Goal: Information Seeking & Learning: Learn about a topic

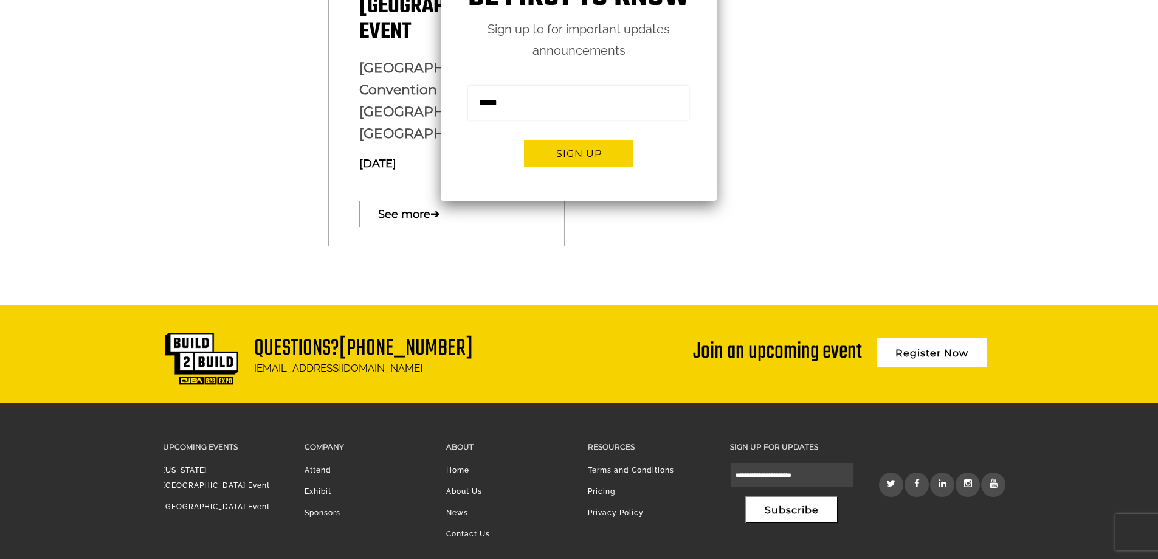
scroll to position [877, 0]
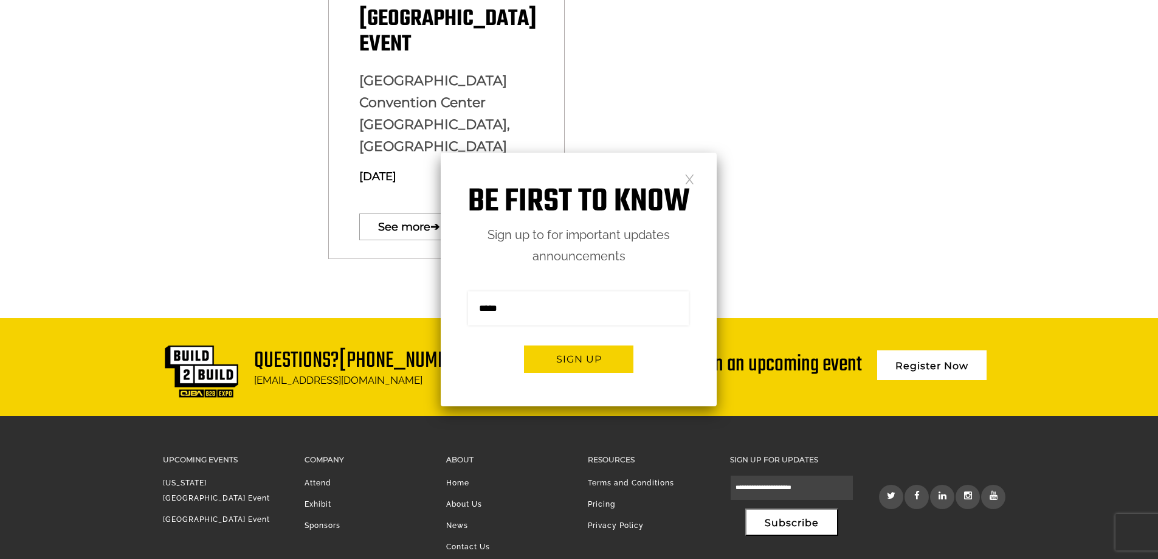
click at [694, 179] on link at bounding box center [690, 178] width 10 height 10
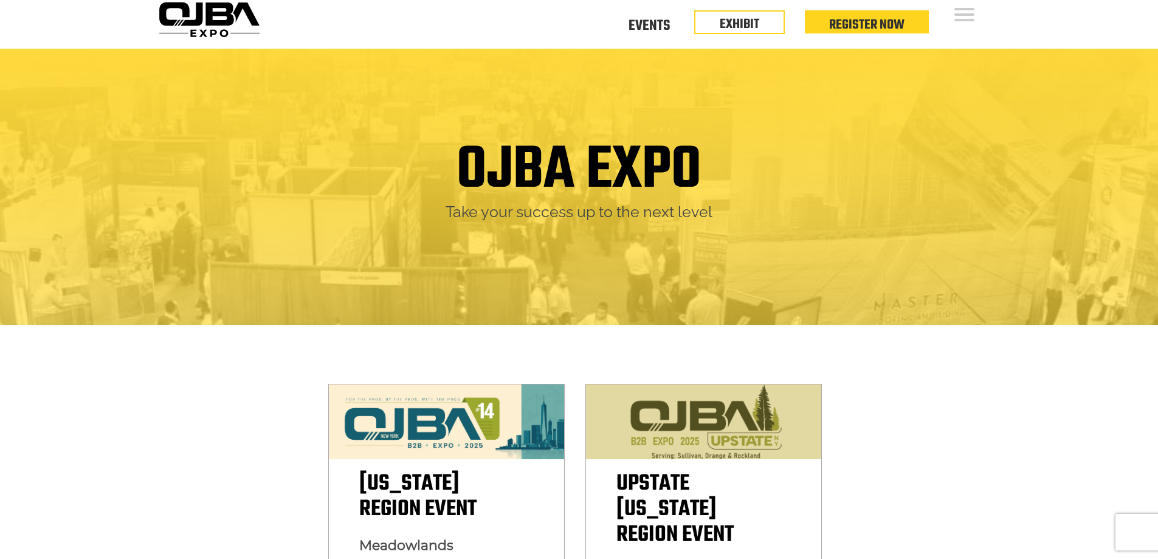
scroll to position [0, 0]
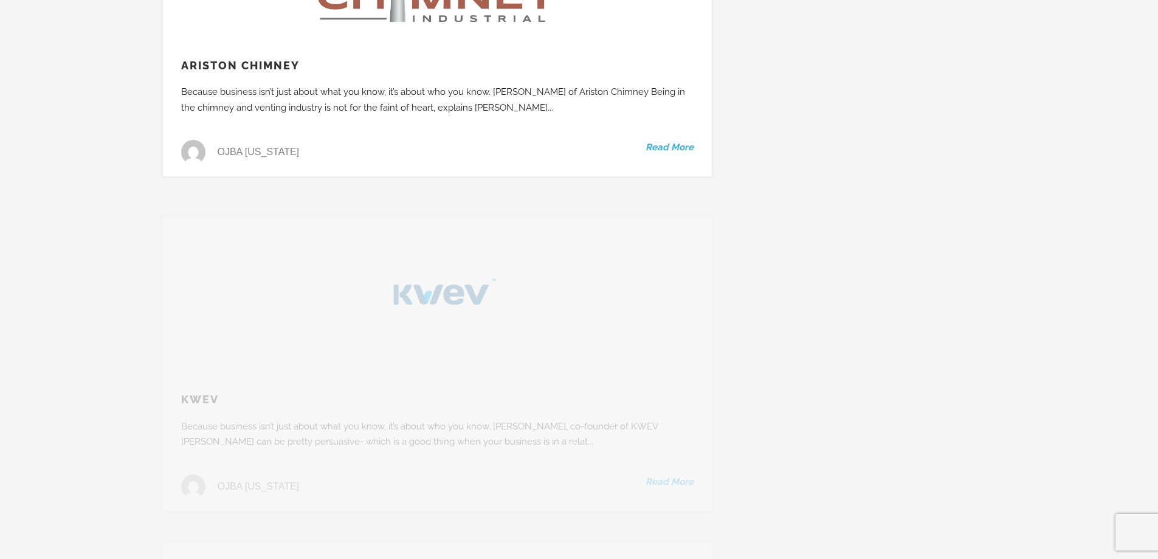
scroll to position [9242, 0]
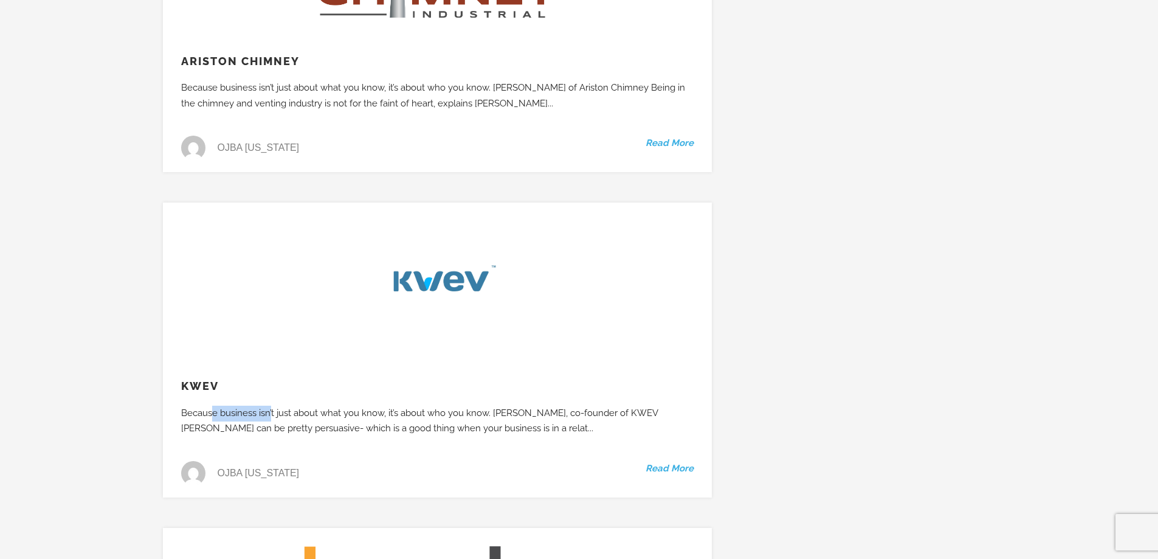
drag, startPoint x: 210, startPoint y: 333, endPoint x: 270, endPoint y: 333, distance: 60.2
click at [270, 406] on div "Because business isn’t just about what you know, it’s about who you know. Josh …" at bounding box center [434, 421] width 542 height 31
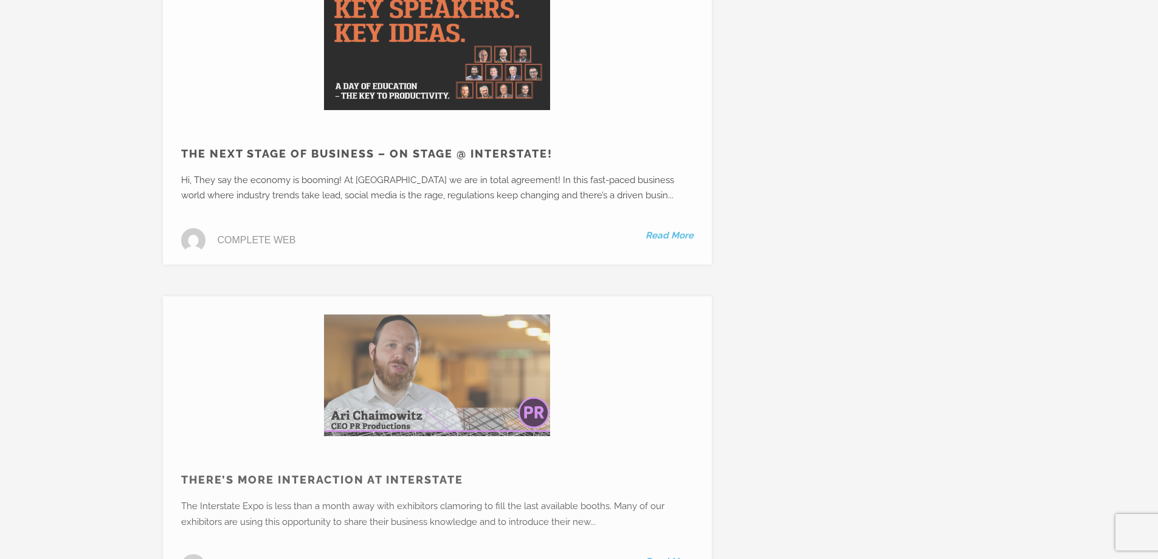
scroll to position [23470, 0]
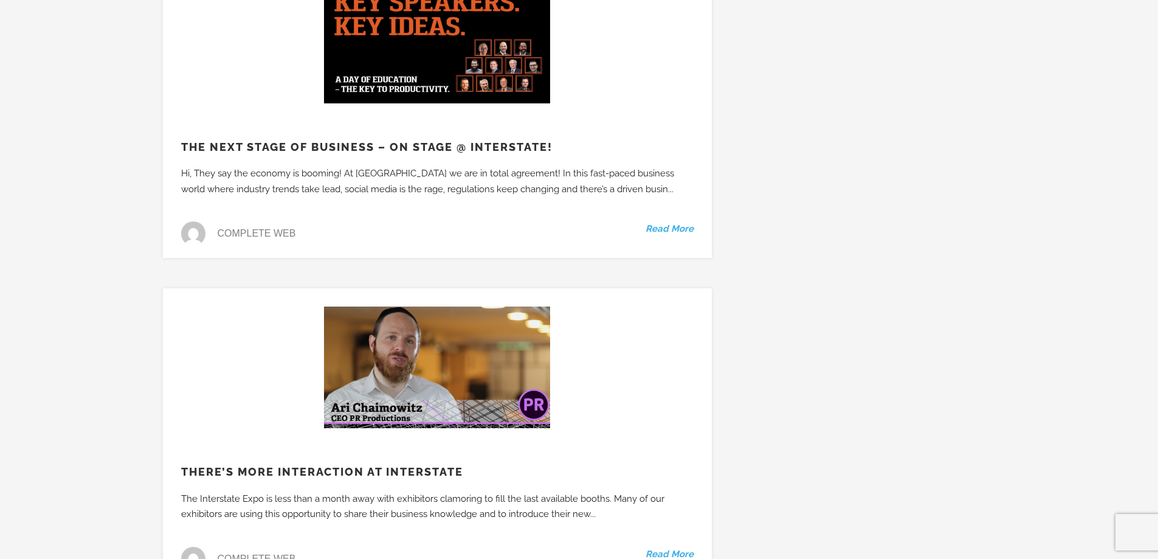
click at [685, 547] on link "Read More" at bounding box center [670, 555] width 48 height 16
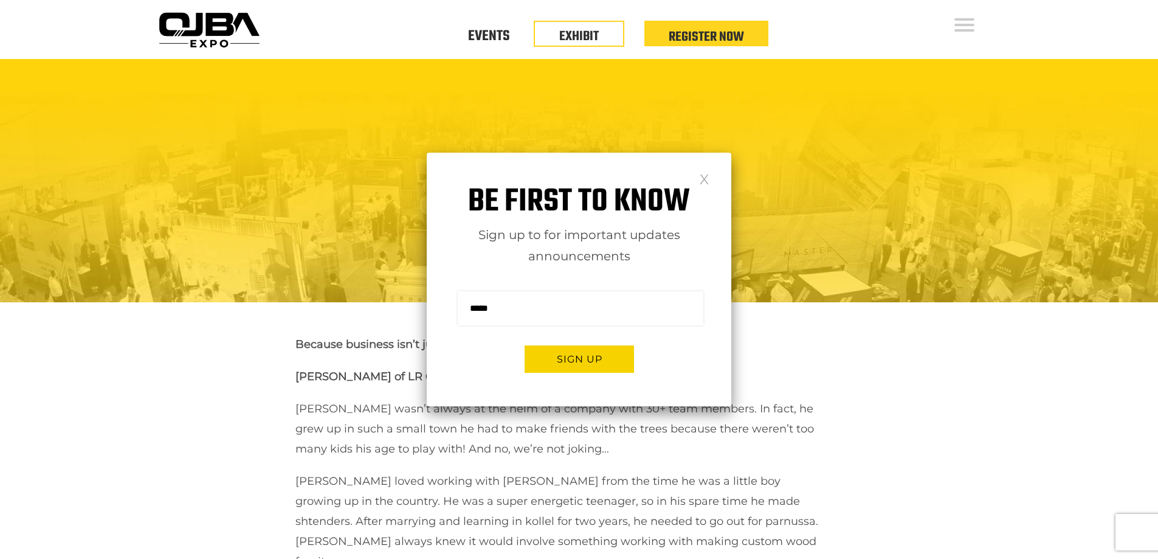
scroll to position [426, 0]
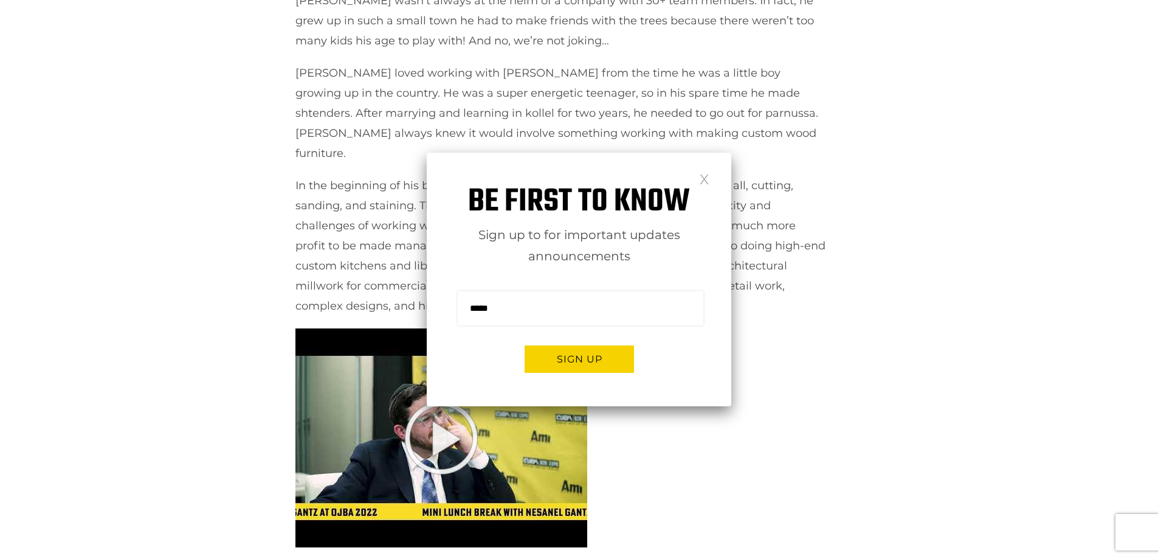
click at [704, 184] on link at bounding box center [704, 178] width 10 height 10
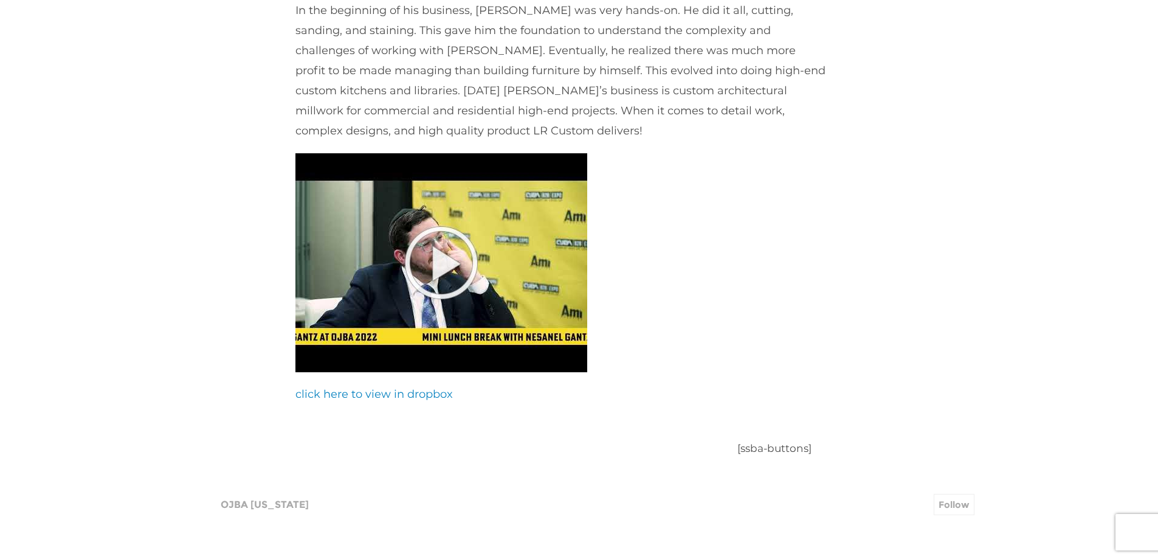
scroll to position [608, 0]
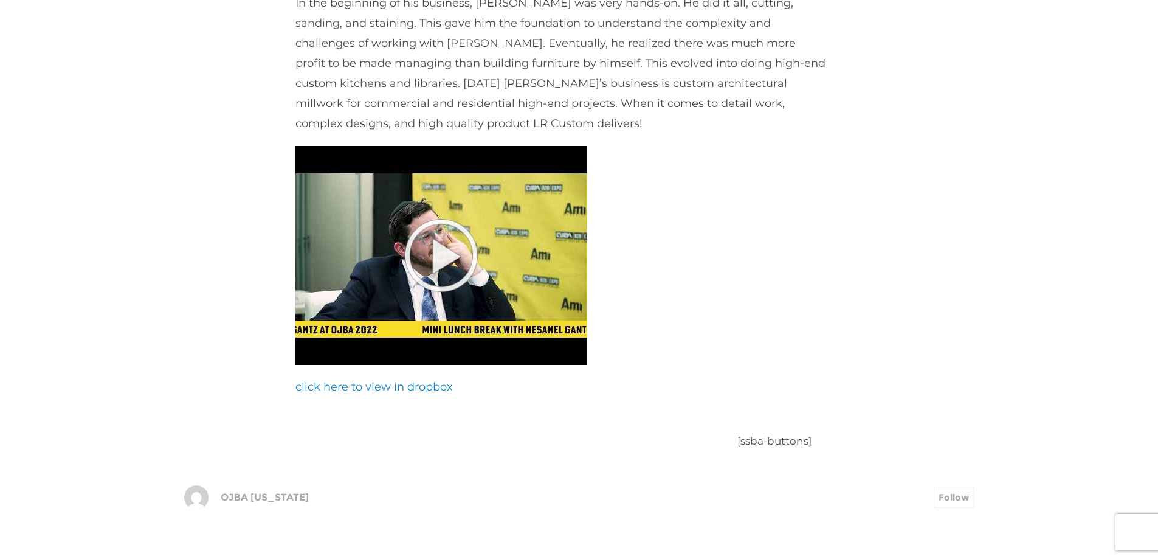
click at [405, 380] on link "click here to view in dropbox" at bounding box center [374, 386] width 157 height 13
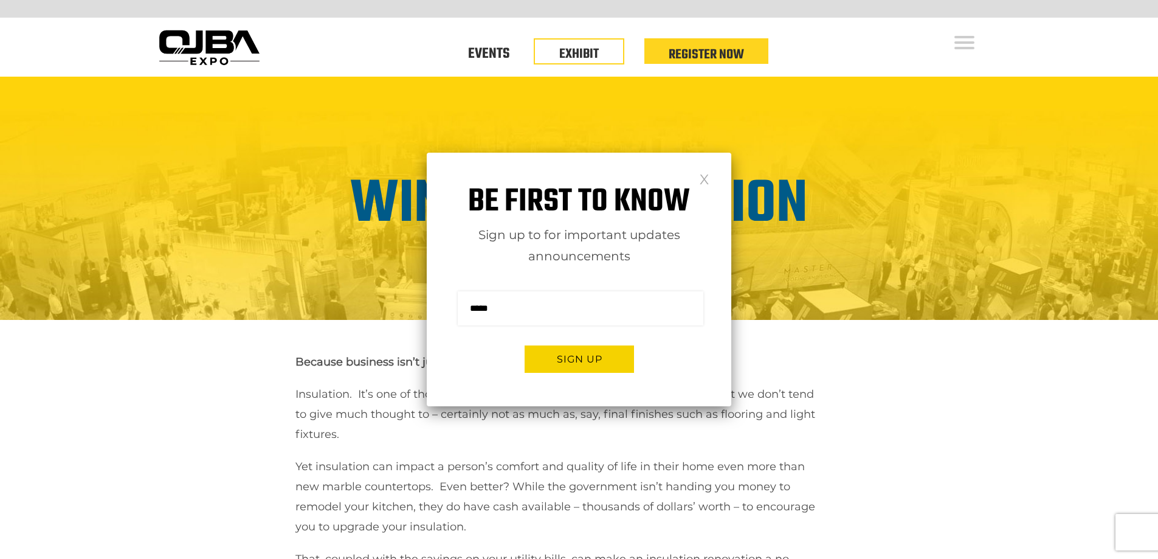
click at [707, 178] on link at bounding box center [704, 178] width 10 height 10
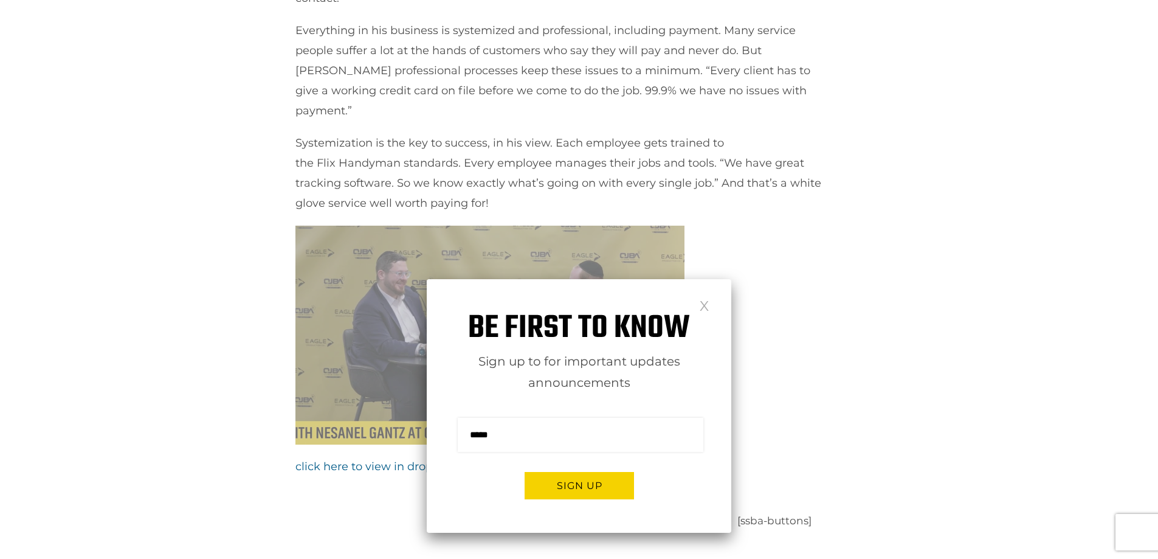
scroll to position [912, 0]
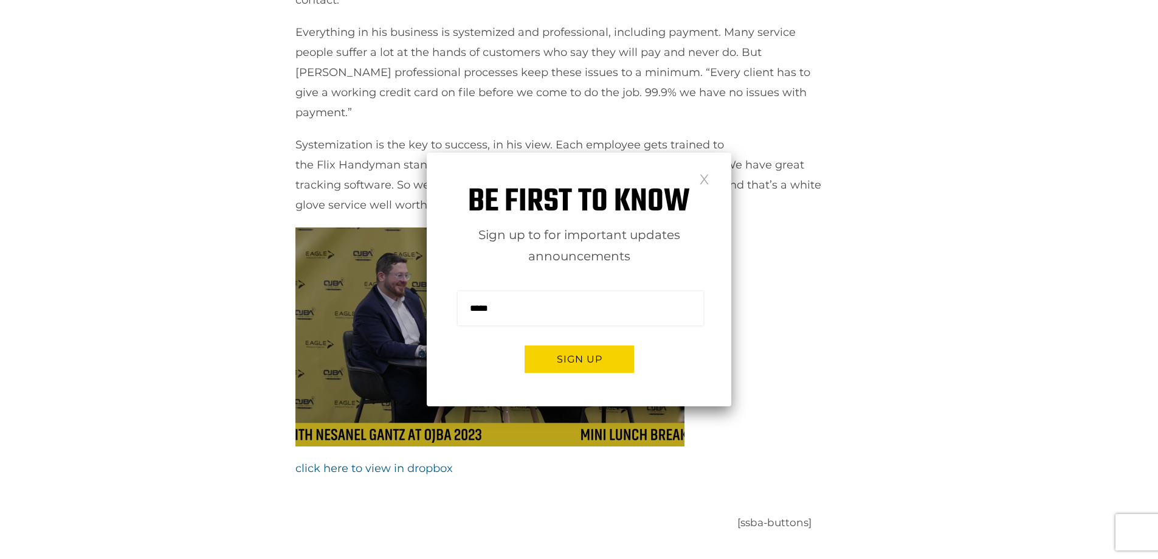
click at [703, 177] on link at bounding box center [704, 178] width 10 height 10
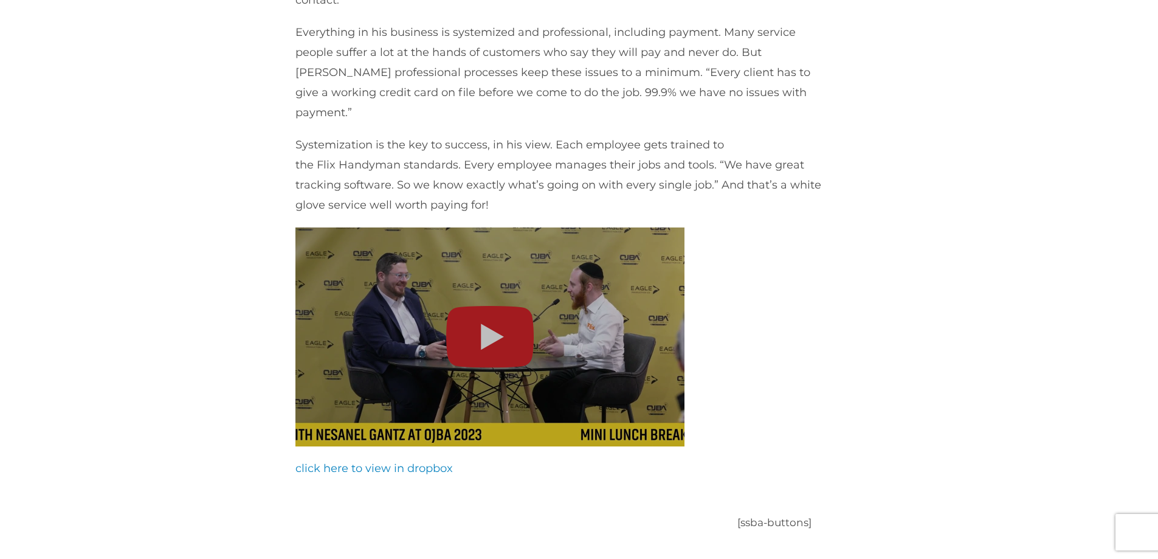
click at [407, 461] on link "click here to view in dropbox" at bounding box center [374, 467] width 157 height 13
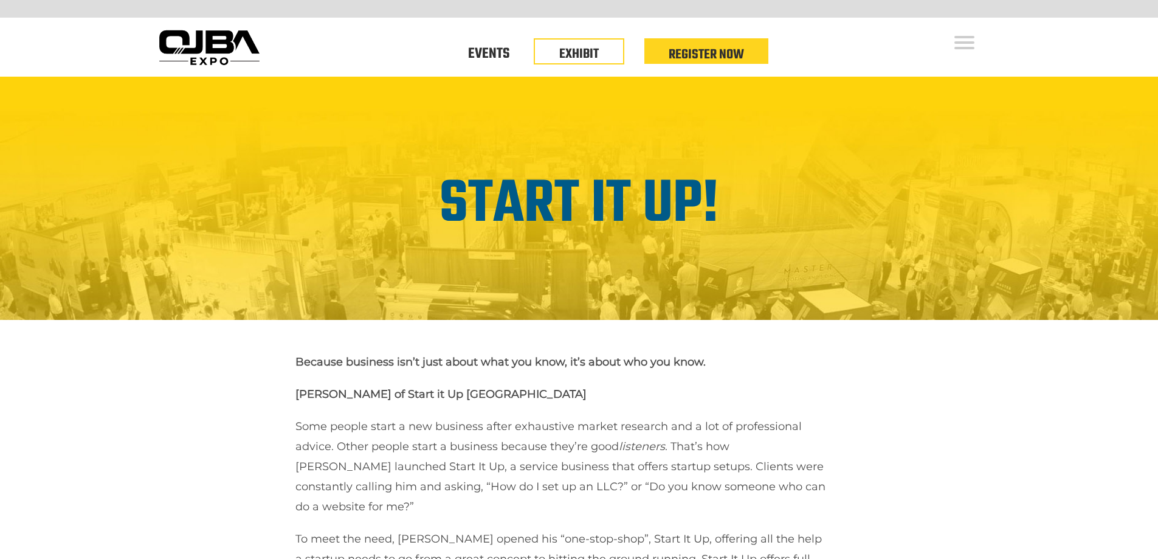
scroll to position [973, 0]
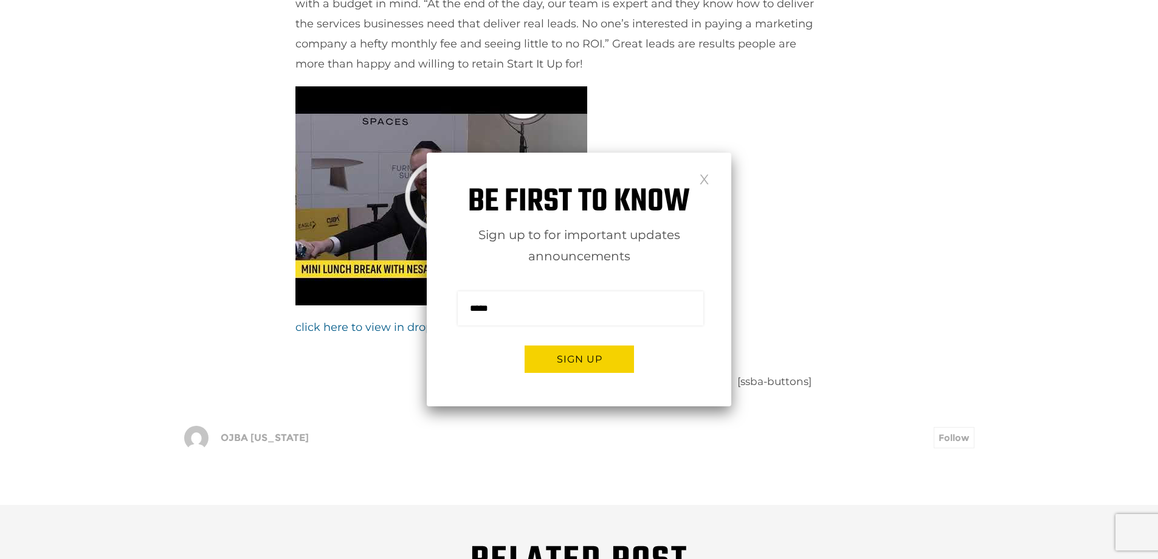
click at [705, 181] on link at bounding box center [704, 178] width 10 height 10
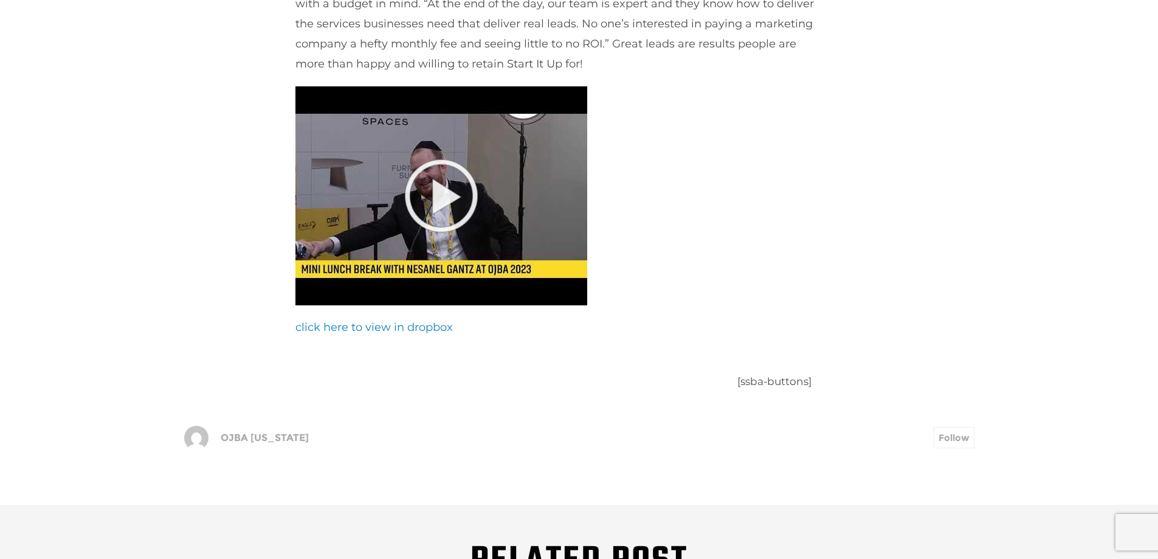
click at [437, 320] on link "click here to view in dropbox" at bounding box center [374, 326] width 157 height 13
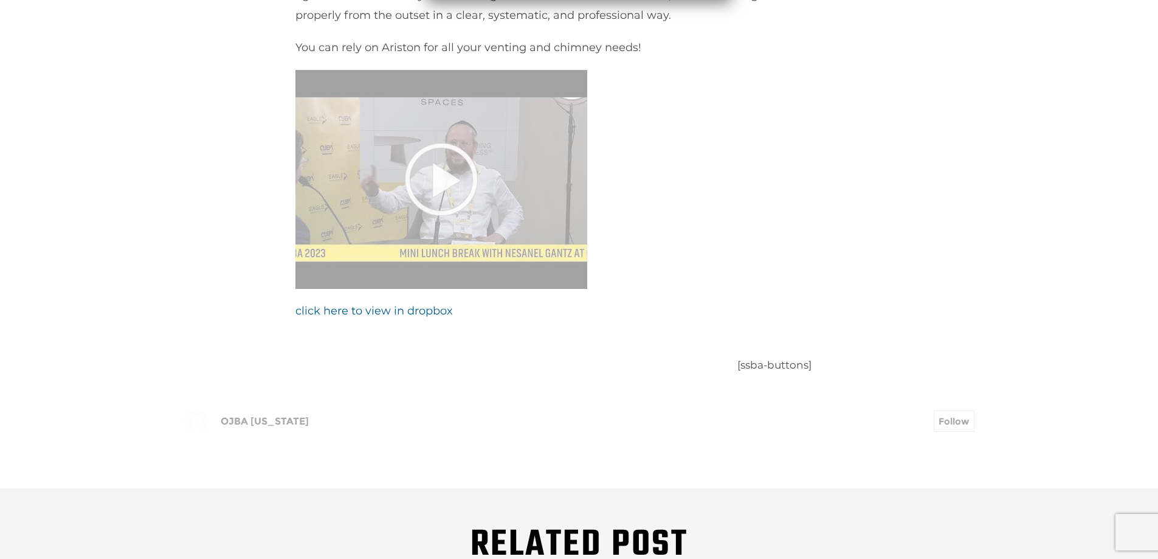
scroll to position [973, 0]
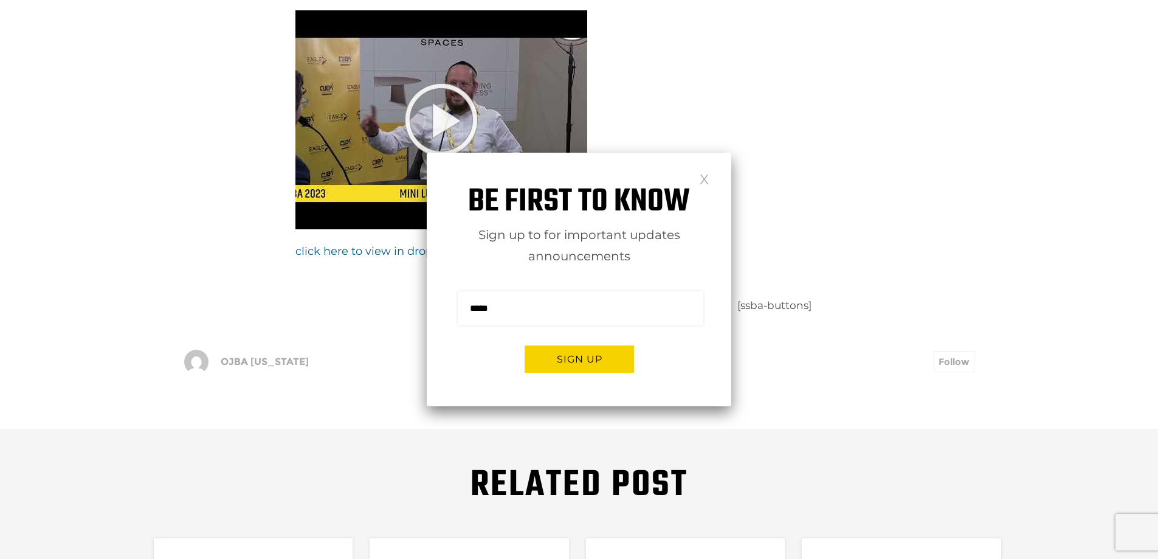
click at [703, 176] on link at bounding box center [704, 178] width 10 height 10
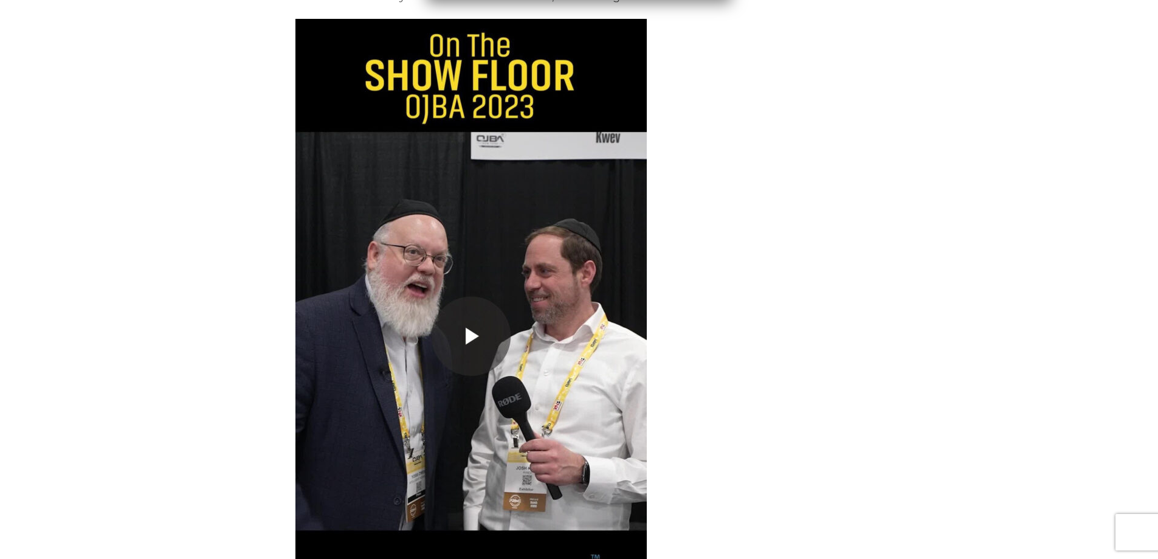
scroll to position [973, 0]
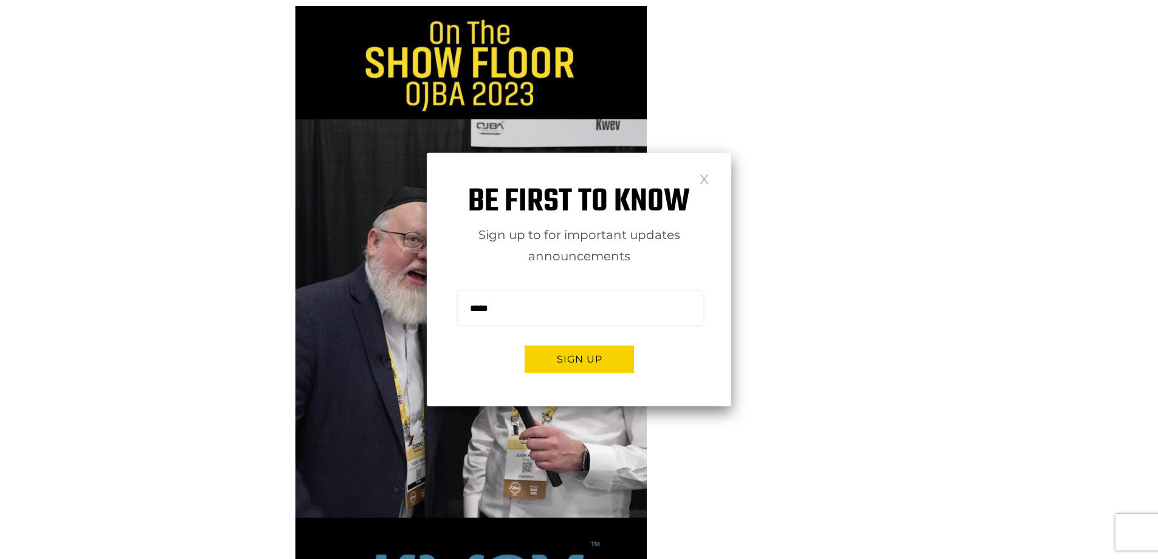
click at [705, 175] on link at bounding box center [704, 178] width 10 height 10
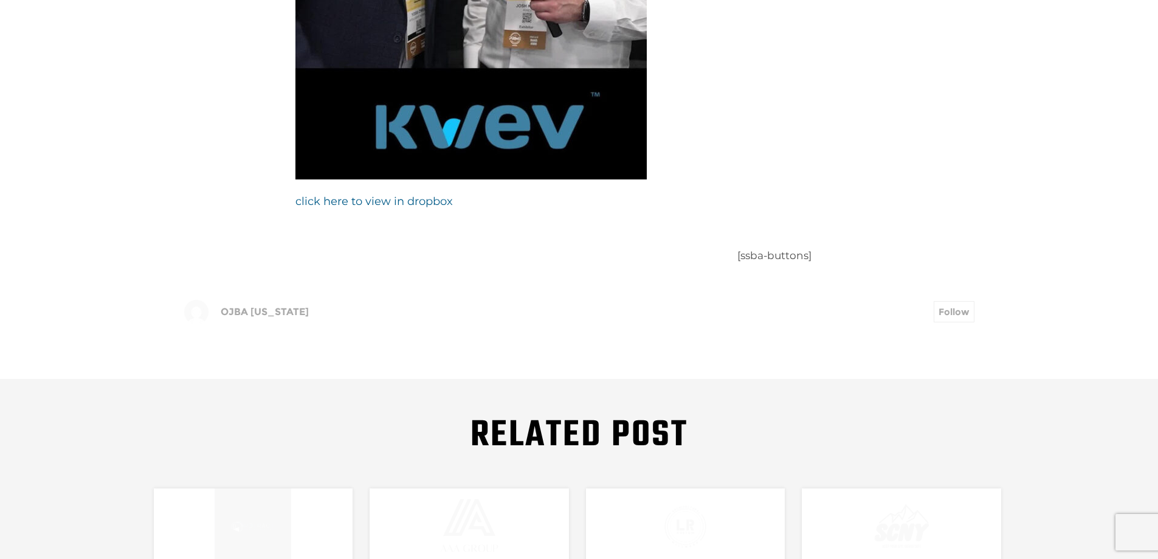
scroll to position [1459, 0]
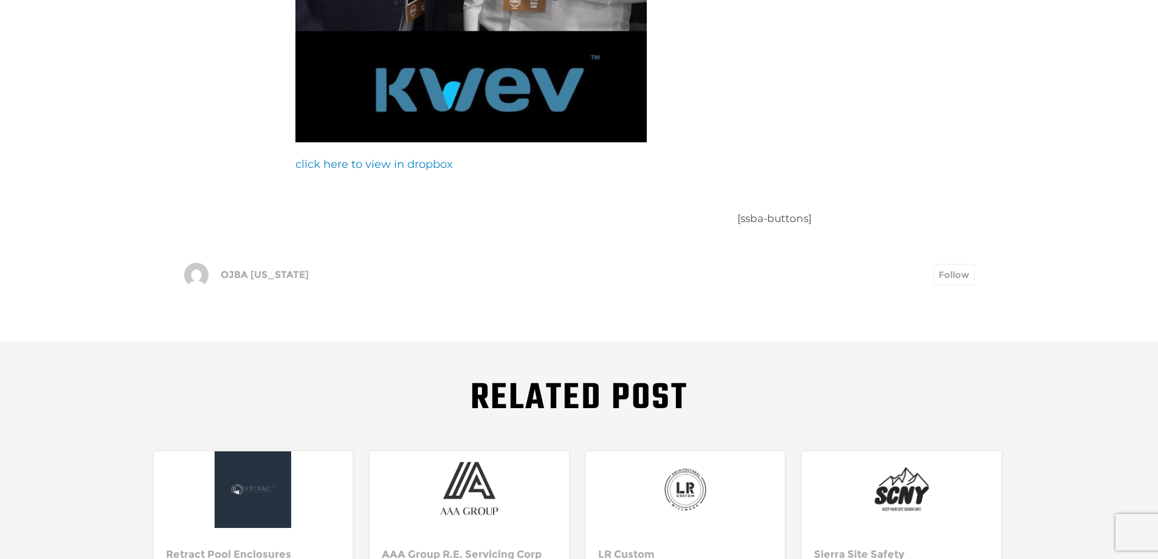
click at [399, 157] on link "click here to view in dropbox" at bounding box center [374, 163] width 157 height 13
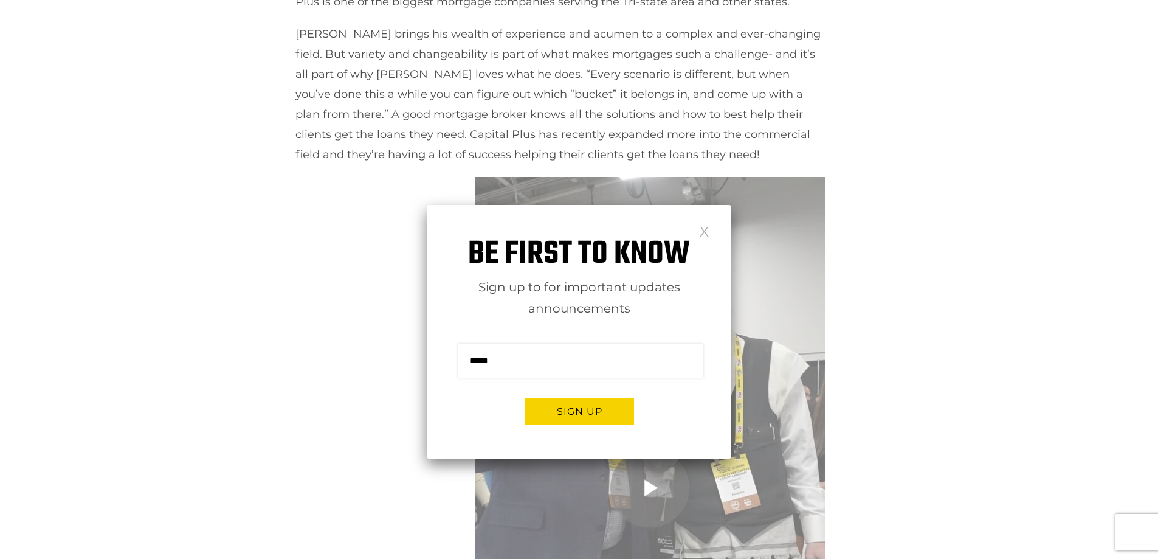
scroll to position [669, 0]
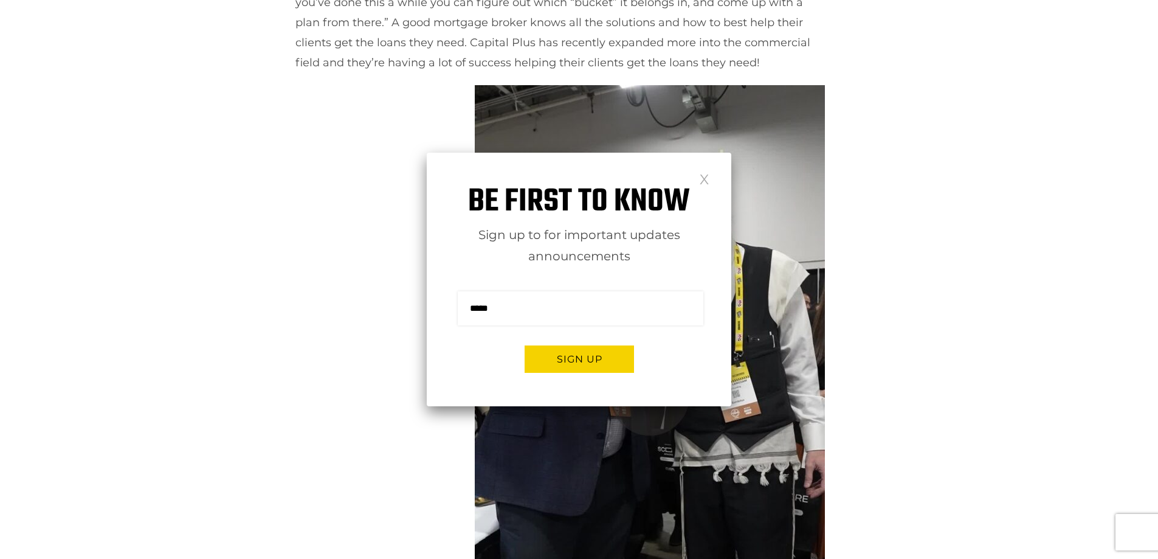
click at [707, 178] on link at bounding box center [704, 178] width 10 height 10
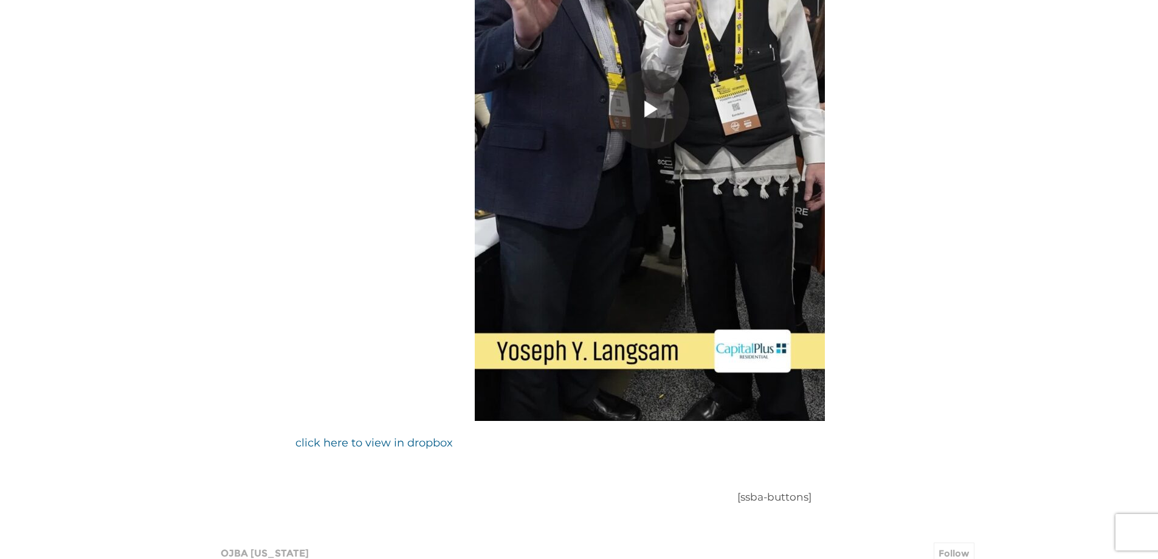
scroll to position [1094, 0]
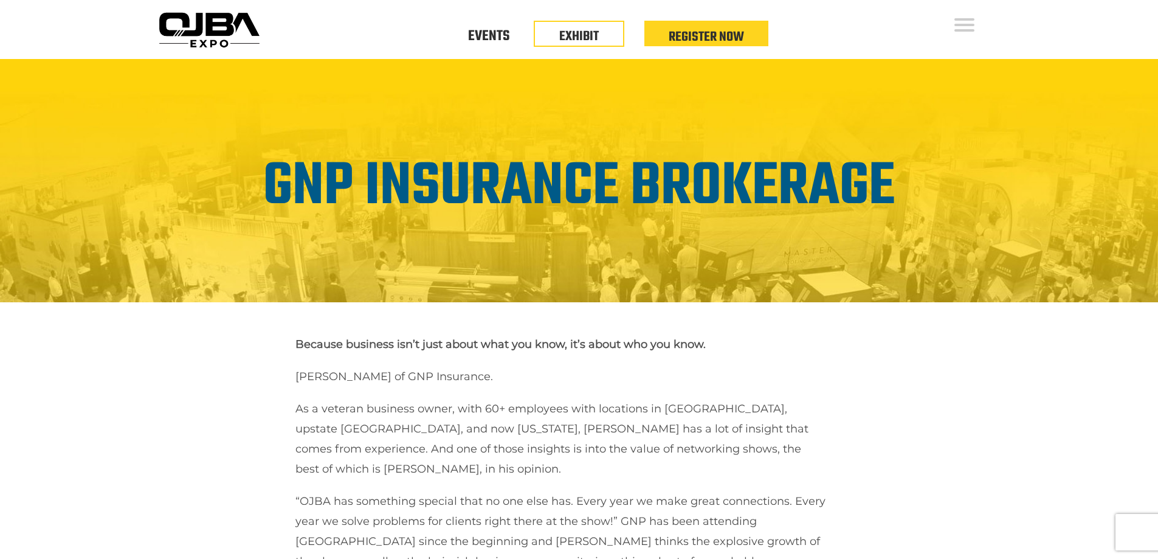
scroll to position [790, 0]
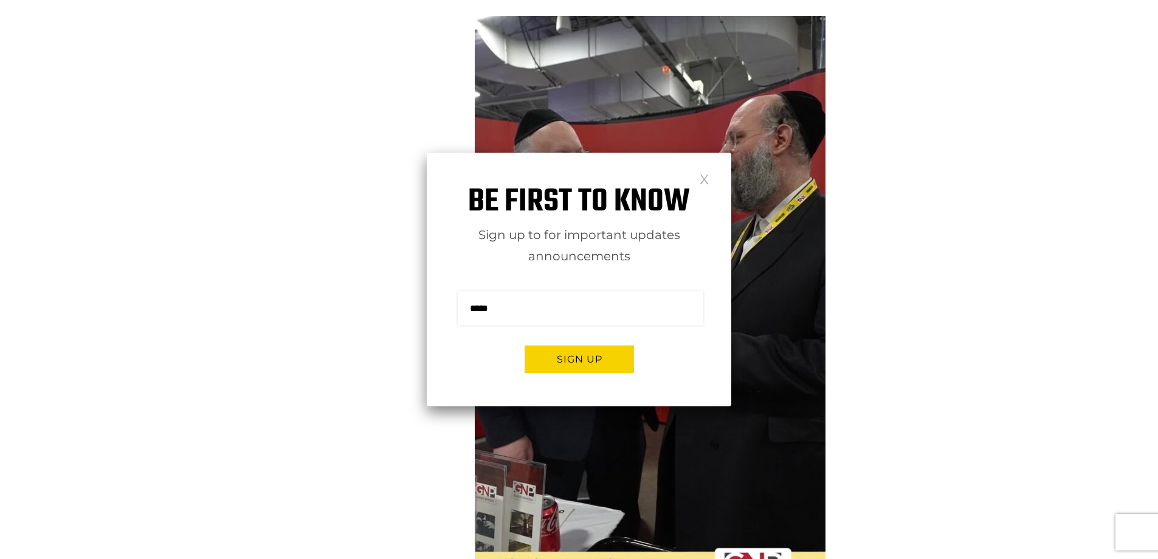
click at [704, 176] on link at bounding box center [704, 178] width 10 height 10
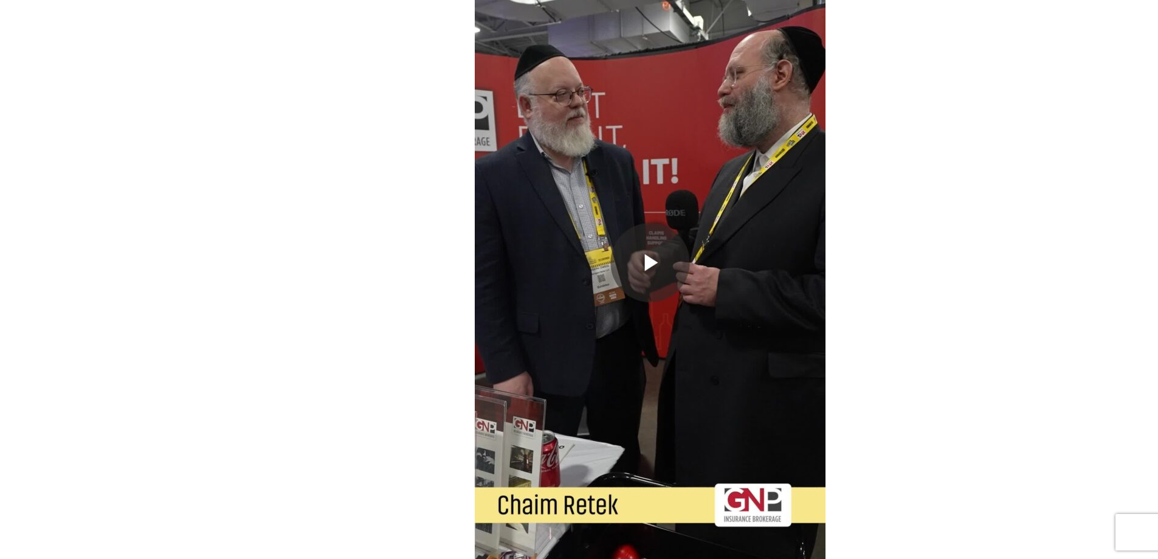
scroll to position [851, 0]
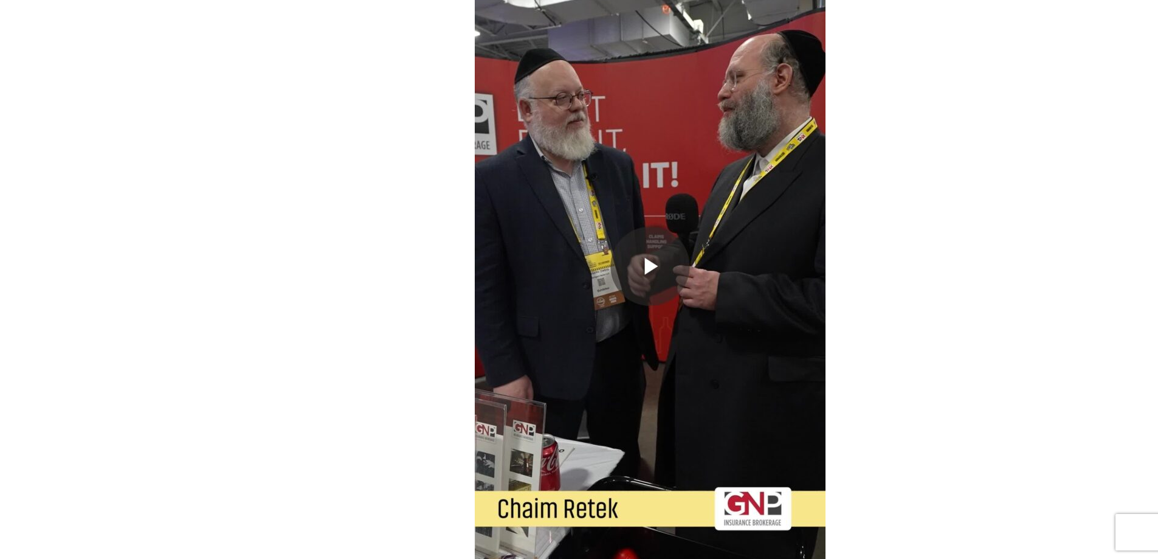
click at [644, 229] on img at bounding box center [650, 266] width 351 height 623
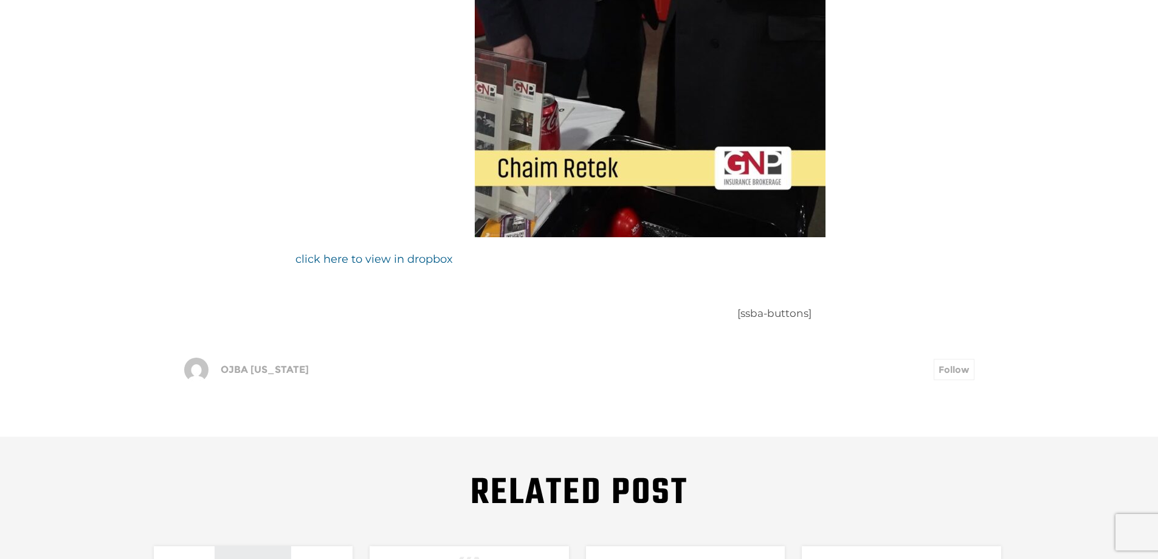
scroll to position [1216, 0]
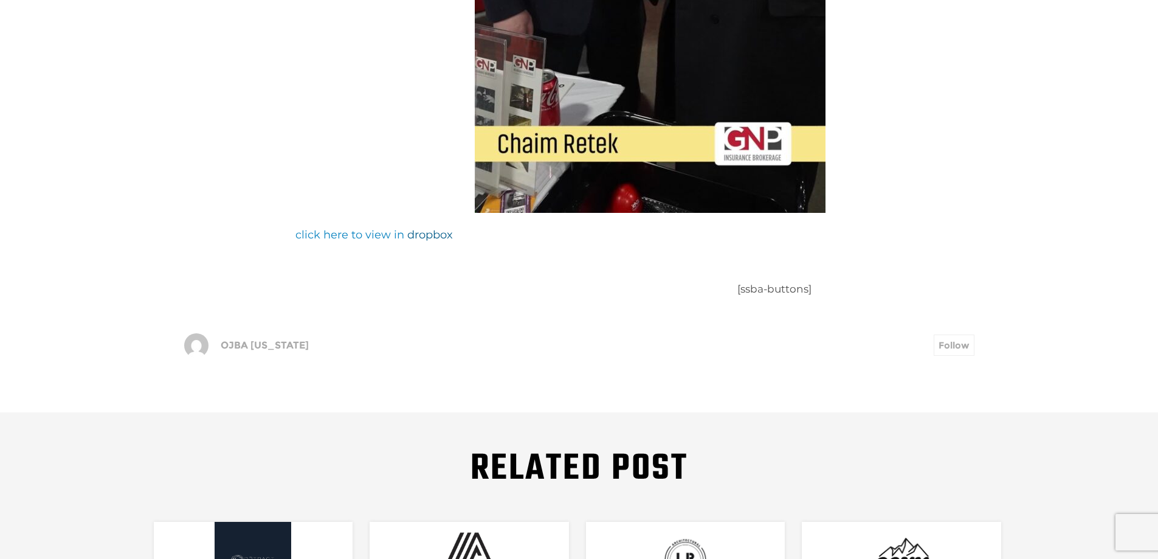
click at [382, 228] on link "click here to view in" at bounding box center [350, 234] width 109 height 13
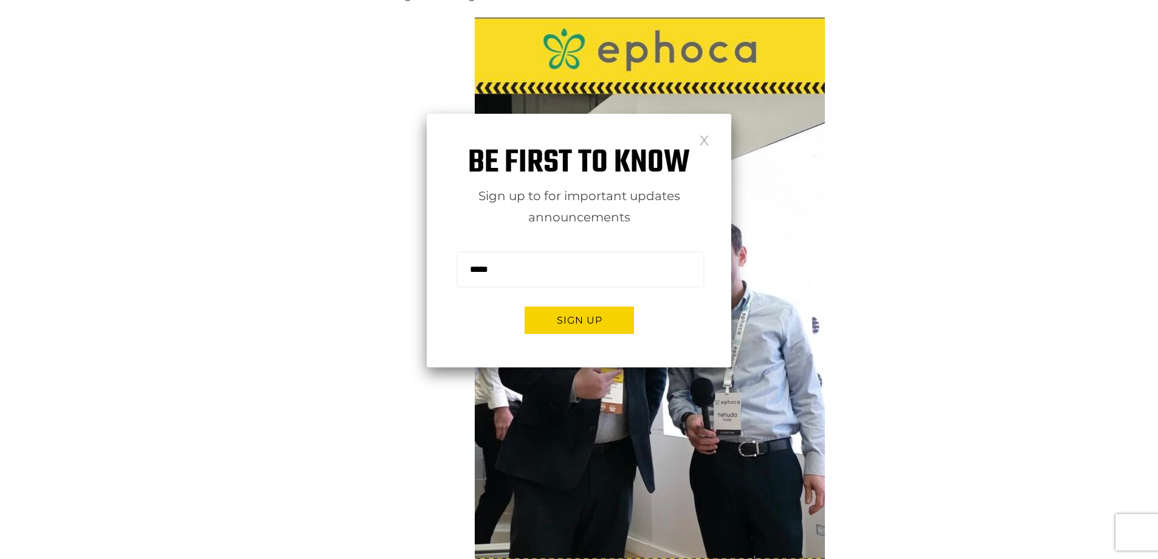
scroll to position [790, 0]
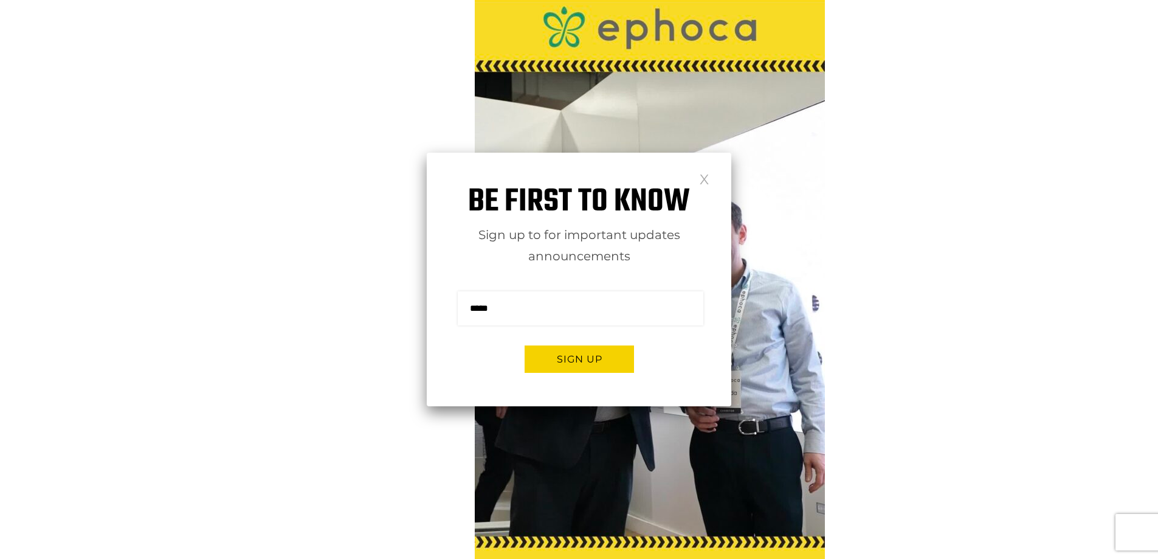
click at [705, 177] on link at bounding box center [704, 178] width 10 height 10
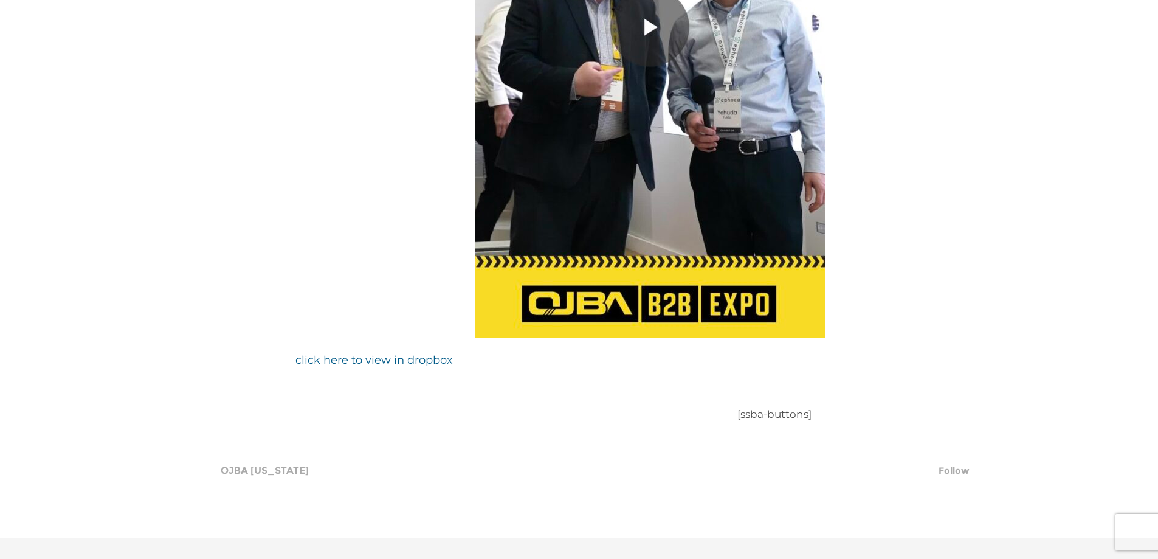
scroll to position [1094, 0]
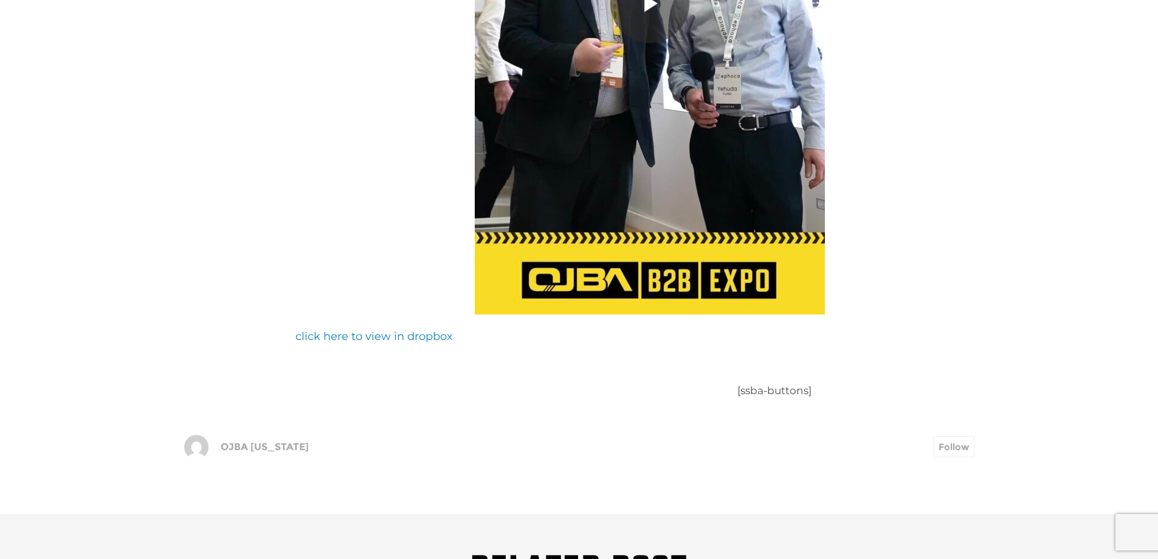
click at [367, 330] on link "click here to view in dropbox" at bounding box center [374, 336] width 157 height 13
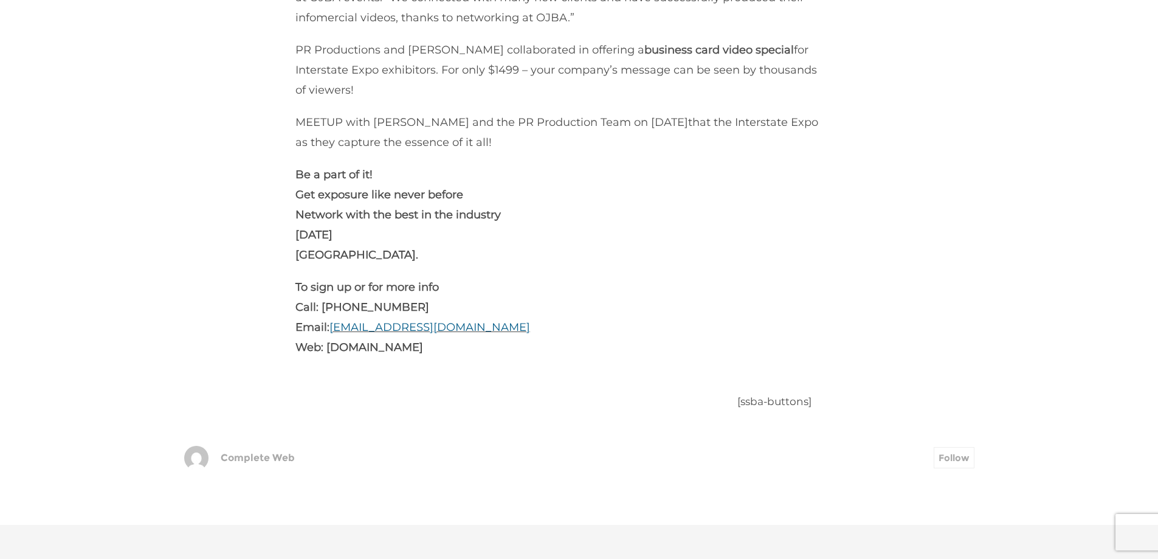
scroll to position [486, 0]
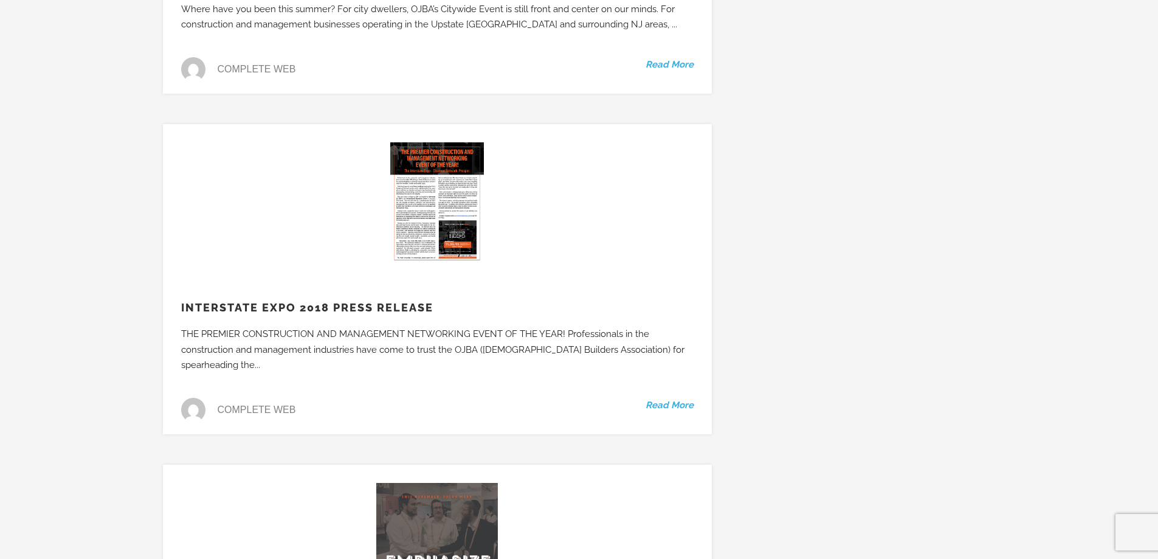
scroll to position [25172, 0]
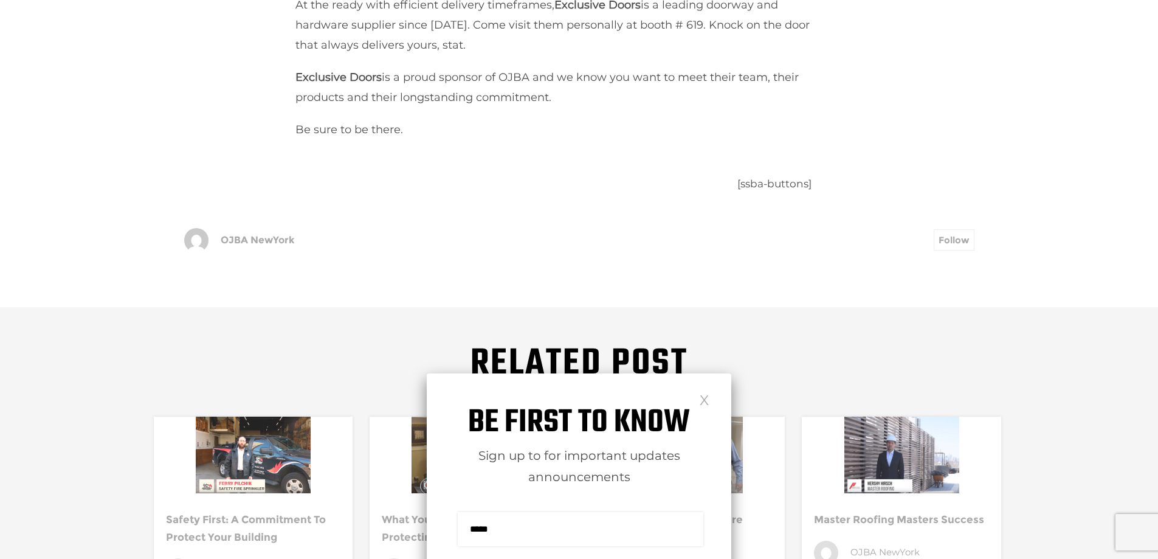
scroll to position [486, 0]
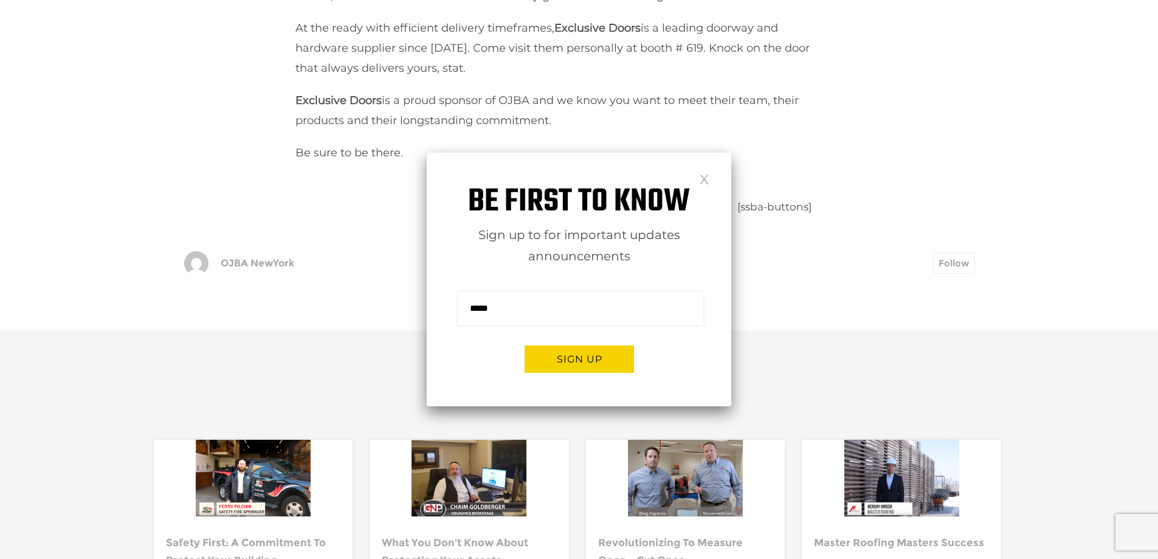
click at [708, 178] on link at bounding box center [704, 178] width 10 height 10
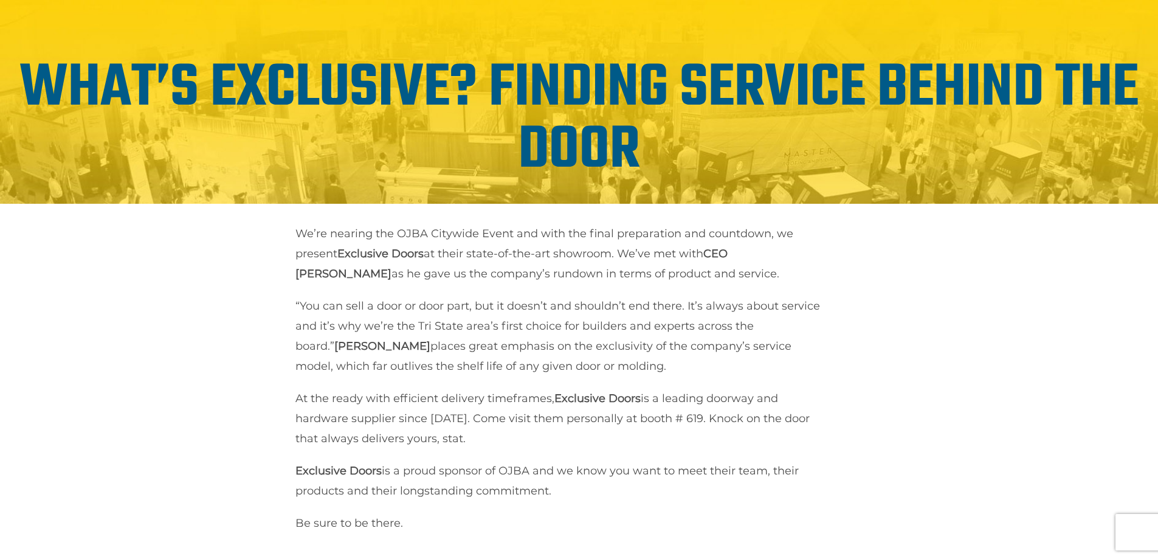
scroll to position [61, 0]
